Goal: Transaction & Acquisition: Subscribe to service/newsletter

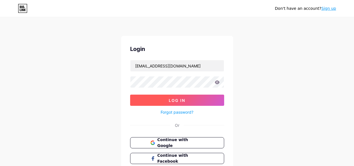
click at [176, 101] on span "Log In" at bounding box center [177, 100] width 16 height 5
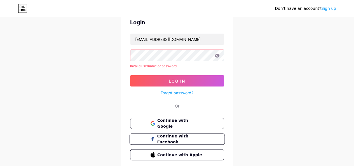
scroll to position [28, 0]
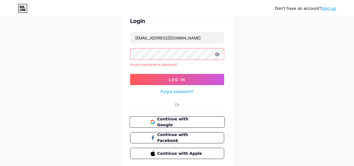
click at [176, 123] on span "Continue with Google" at bounding box center [180, 122] width 47 height 12
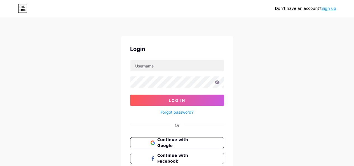
click at [331, 9] on link "Sign up" at bounding box center [328, 8] width 15 height 4
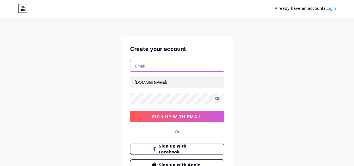
click at [151, 65] on input "text" at bounding box center [176, 65] width 93 height 11
paste input "[EMAIL_ADDRESS][DOMAIN_NAME]"
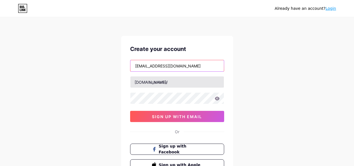
type input "[EMAIL_ADDRESS][DOMAIN_NAME]"
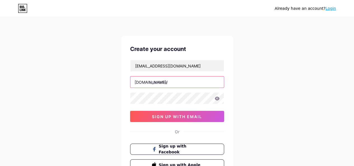
click at [155, 84] on input "text" at bounding box center [176, 81] width 93 height 11
type input "naipostore"
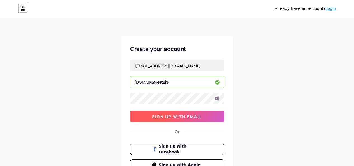
click at [182, 119] on button "sign up with email" at bounding box center [177, 116] width 94 height 11
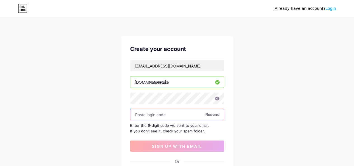
click at [150, 118] on input "text" at bounding box center [176, 114] width 93 height 11
paste input "133002"
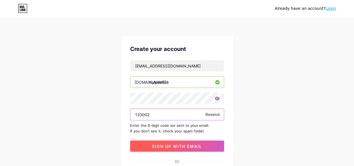
type input "133002"
click at [196, 146] on span "sign up with email" at bounding box center [177, 146] width 50 height 5
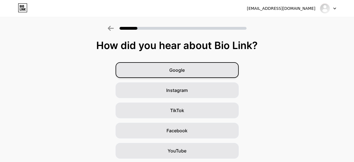
click at [175, 75] on div "Google" at bounding box center [176, 70] width 123 height 16
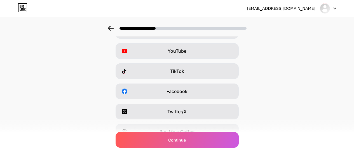
scroll to position [56, 0]
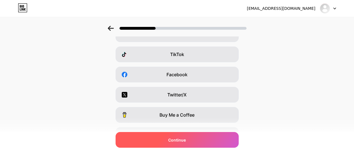
click at [199, 138] on div "Continue" at bounding box center [176, 140] width 123 height 16
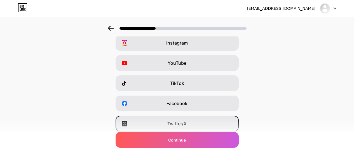
scroll to position [0, 0]
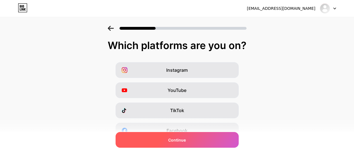
click at [181, 139] on span "Continue" at bounding box center [177, 140] width 18 height 6
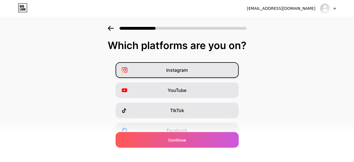
click at [200, 72] on div "Instagram" at bounding box center [176, 70] width 123 height 16
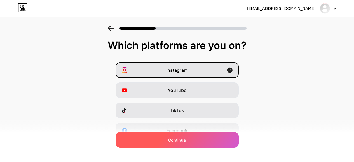
click at [180, 135] on div "Continue" at bounding box center [176, 140] width 123 height 16
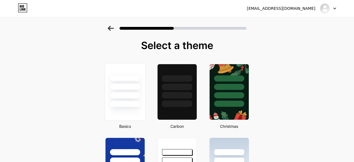
click at [123, 90] on div at bounding box center [125, 85] width 40 height 44
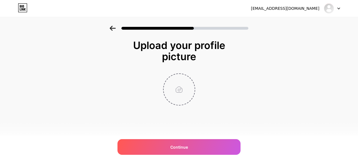
click at [186, 87] on input "file" at bounding box center [178, 89] width 31 height 31
type input "C:\fakepath\logo small.jpg"
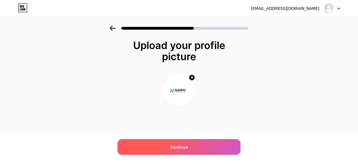
click at [200, 143] on div "Continue" at bounding box center [178, 147] width 123 height 16
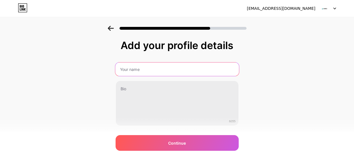
click at [133, 72] on input "text" at bounding box center [177, 68] width 124 height 13
type input "Naipo Store"
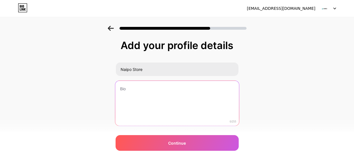
click at [155, 88] on textarea at bounding box center [177, 103] width 124 height 46
click at [166, 92] on textarea at bounding box center [177, 103] width 122 height 45
paste textarea "Naipo Store holds an online presence in Cyprus & Greece, along with a physical …"
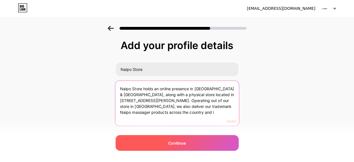
type textarea "Naipo Store holds an online presence in Cyprus & Greece, along with a physical …"
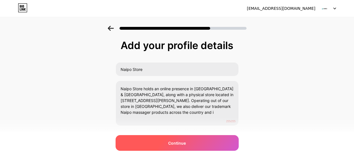
click at [169, 144] on div "Continue" at bounding box center [176, 143] width 123 height 16
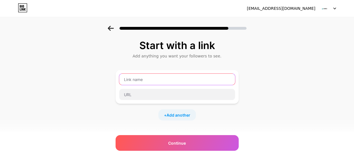
click at [155, 82] on input "text" at bounding box center [177, 79] width 116 height 11
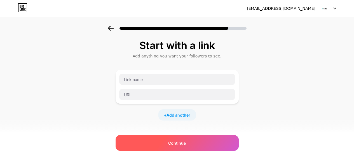
click at [180, 145] on span "Continue" at bounding box center [177, 143] width 18 height 6
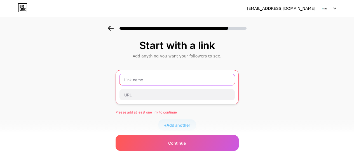
click at [153, 79] on input "text" at bounding box center [176, 79] width 115 height 11
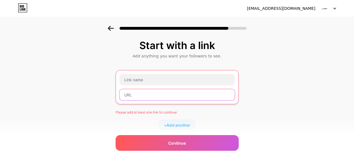
click at [148, 97] on input "text" at bounding box center [176, 94] width 115 height 11
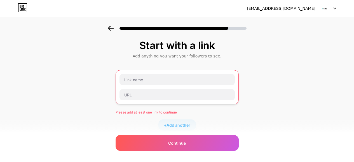
click at [138, 73] on div at bounding box center [176, 87] width 123 height 34
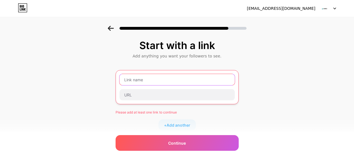
click at [134, 80] on input "text" at bounding box center [176, 79] width 115 height 11
paste input "Naipo Store"
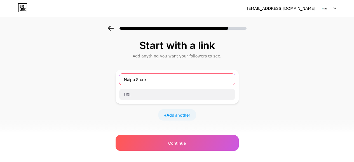
type input "Naipo Store"
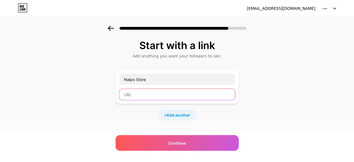
click at [146, 92] on input "text" at bounding box center [177, 94] width 116 height 11
paste input "https://naipostore.com/"
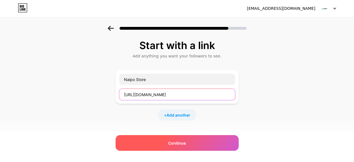
type input "https://naipostore.com/"
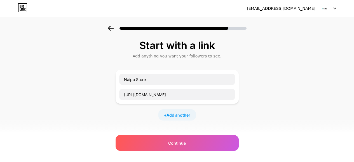
drag, startPoint x: 176, startPoint y: 145, endPoint x: 325, endPoint y: 44, distance: 180.1
click at [179, 142] on span "Continue" at bounding box center [177, 143] width 18 height 6
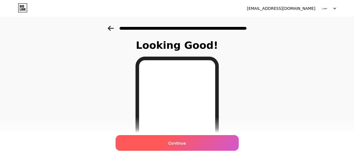
click at [194, 146] on div "Continue" at bounding box center [176, 143] width 123 height 16
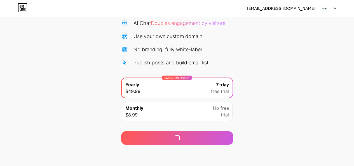
scroll to position [59, 0]
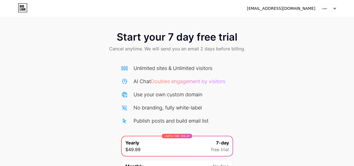
click at [309, 10] on div "[EMAIL_ADDRESS][DOMAIN_NAME]" at bounding box center [281, 9] width 68 height 6
click at [327, 8] on img at bounding box center [324, 8] width 11 height 11
click at [334, 8] on icon at bounding box center [334, 8] width 2 height 1
click at [19, 8] on icon at bounding box center [23, 7] width 10 height 9
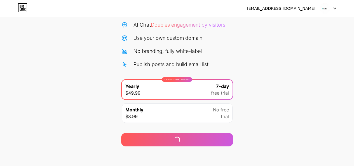
scroll to position [59, 0]
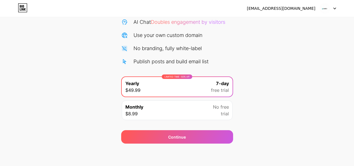
click at [123, 61] on icon at bounding box center [125, 61] width 4 height 5
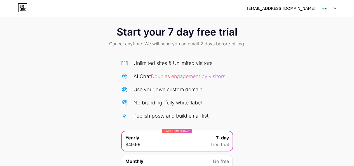
scroll to position [3, 0]
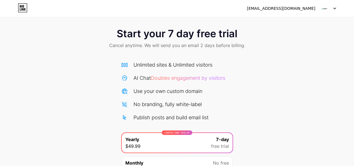
click at [125, 65] on icon at bounding box center [124, 64] width 7 height 7
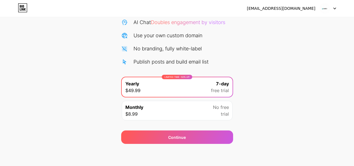
scroll to position [59, 0]
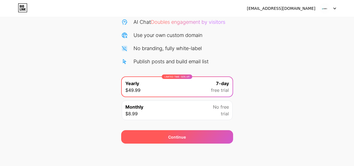
click at [185, 136] on div "Continue" at bounding box center [177, 137] width 18 height 6
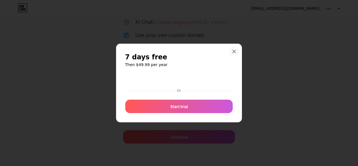
click at [236, 51] on icon at bounding box center [234, 51] width 4 height 4
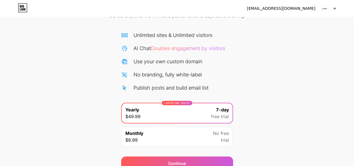
scroll to position [0, 0]
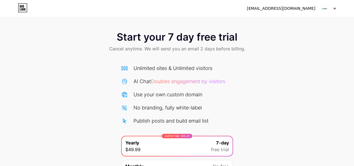
click at [336, 8] on div "Naipostorecy@gmail.com Logout" at bounding box center [177, 8] width 354 height 10
click at [333, 9] on icon at bounding box center [334, 9] width 3 height 2
click at [295, 8] on div "[EMAIL_ADDRESS][DOMAIN_NAME]" at bounding box center [281, 9] width 68 height 6
click at [296, 45] on div "Start your 7 day free trial Cancel anytime. We will send you an email 2 days be…" at bounding box center [177, 42] width 354 height 33
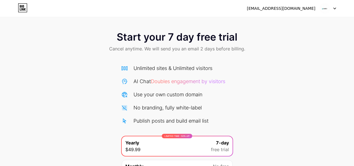
click at [28, 11] on div "Naipostorecy@gmail.com Logout" at bounding box center [177, 8] width 354 height 10
click at [23, 9] on icon at bounding box center [22, 9] width 1 height 3
